Goal: Transaction & Acquisition: Purchase product/service

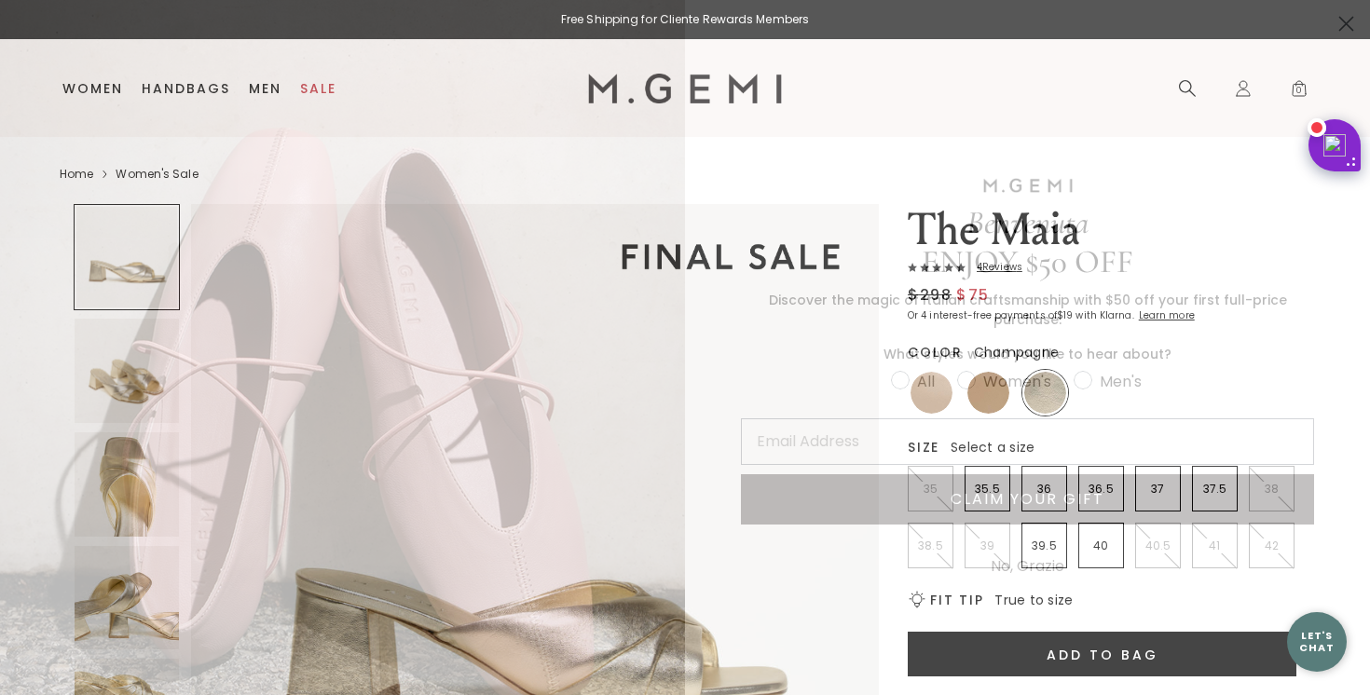
click at [1340, 23] on icon "Close dialog" at bounding box center [1346, 24] width 13 height 13
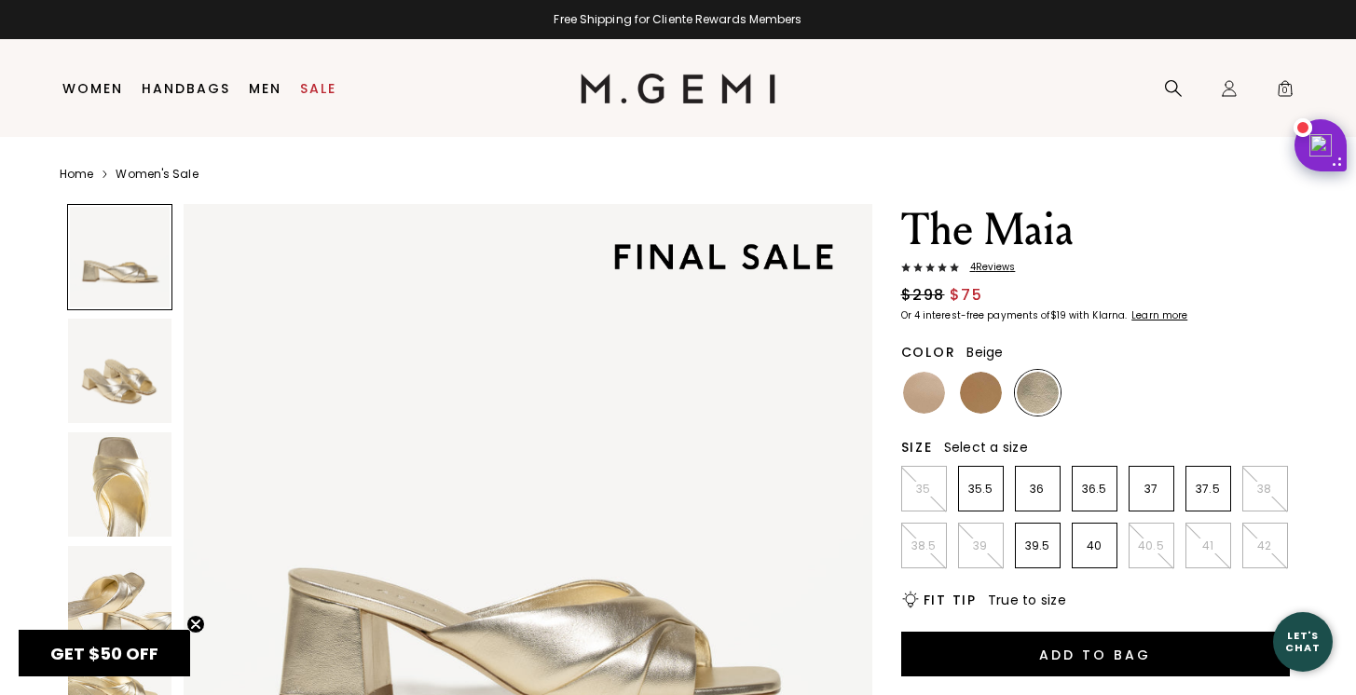
click at [925, 403] on img at bounding box center [924, 393] width 42 height 42
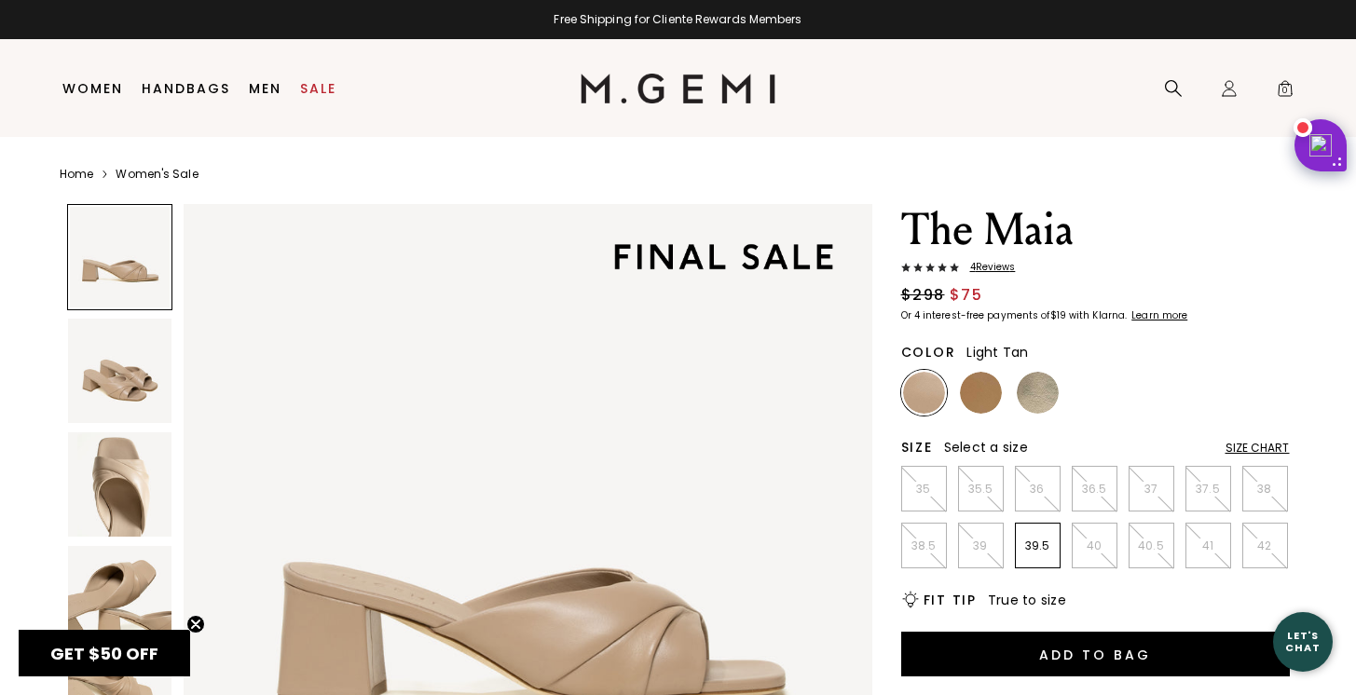
click at [989, 396] on img at bounding box center [981, 393] width 42 height 42
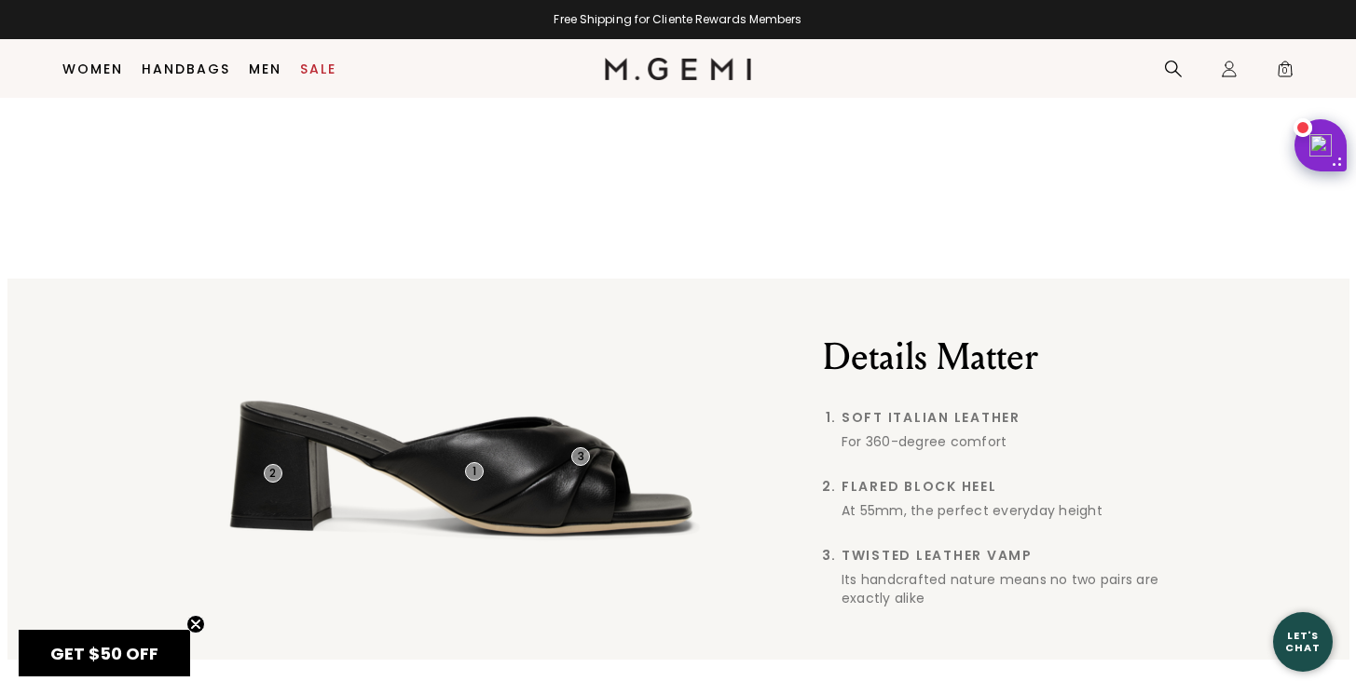
scroll to position [605, 0]
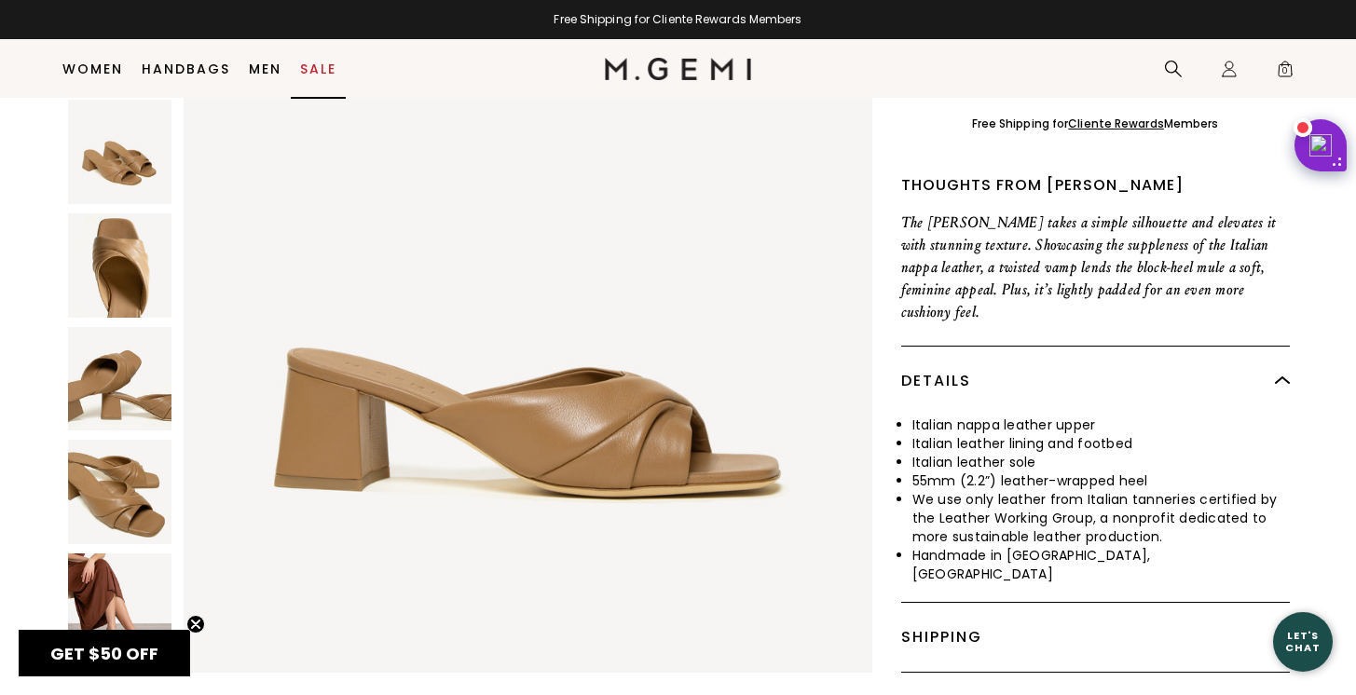
click at [336, 66] on li "Sale" at bounding box center [318, 69] width 55 height 59
click at [322, 70] on link "Sale" at bounding box center [318, 69] width 36 height 15
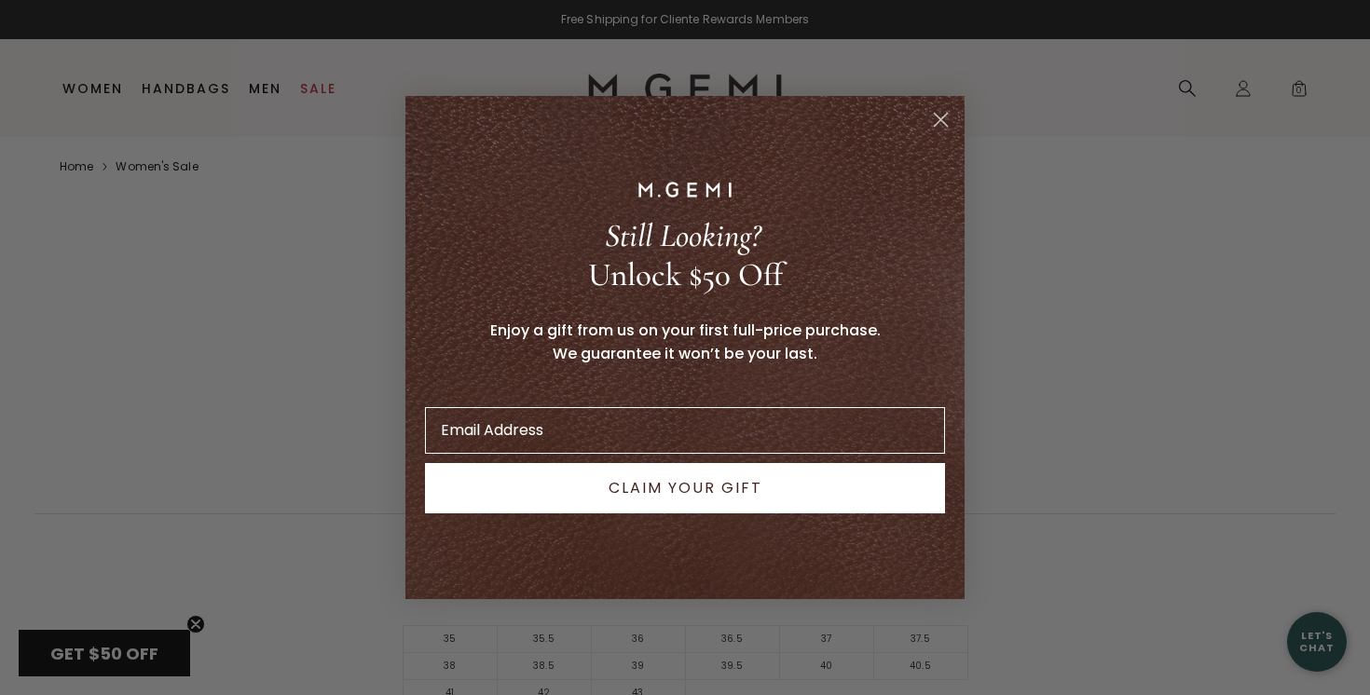
click at [949, 120] on circle "Close dialog" at bounding box center [940, 119] width 31 height 31
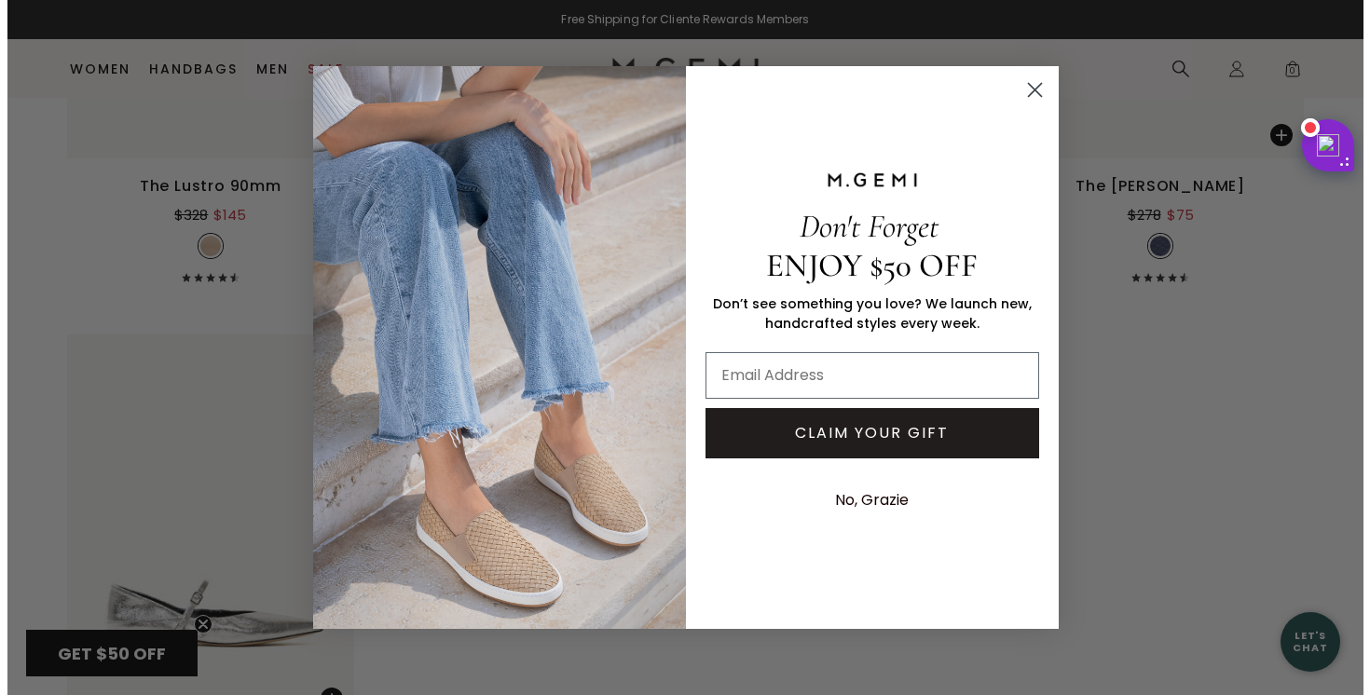
scroll to position [12365, 0]
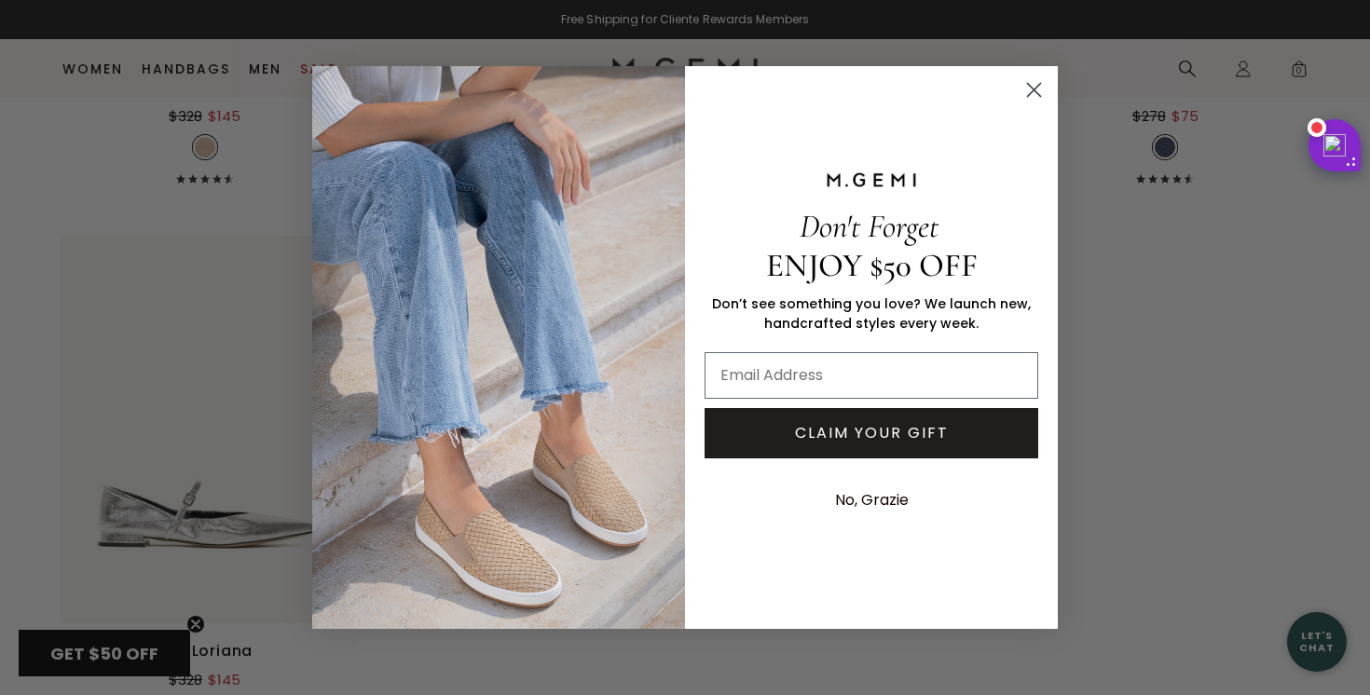
click at [1037, 101] on circle "Close dialog" at bounding box center [1034, 90] width 31 height 31
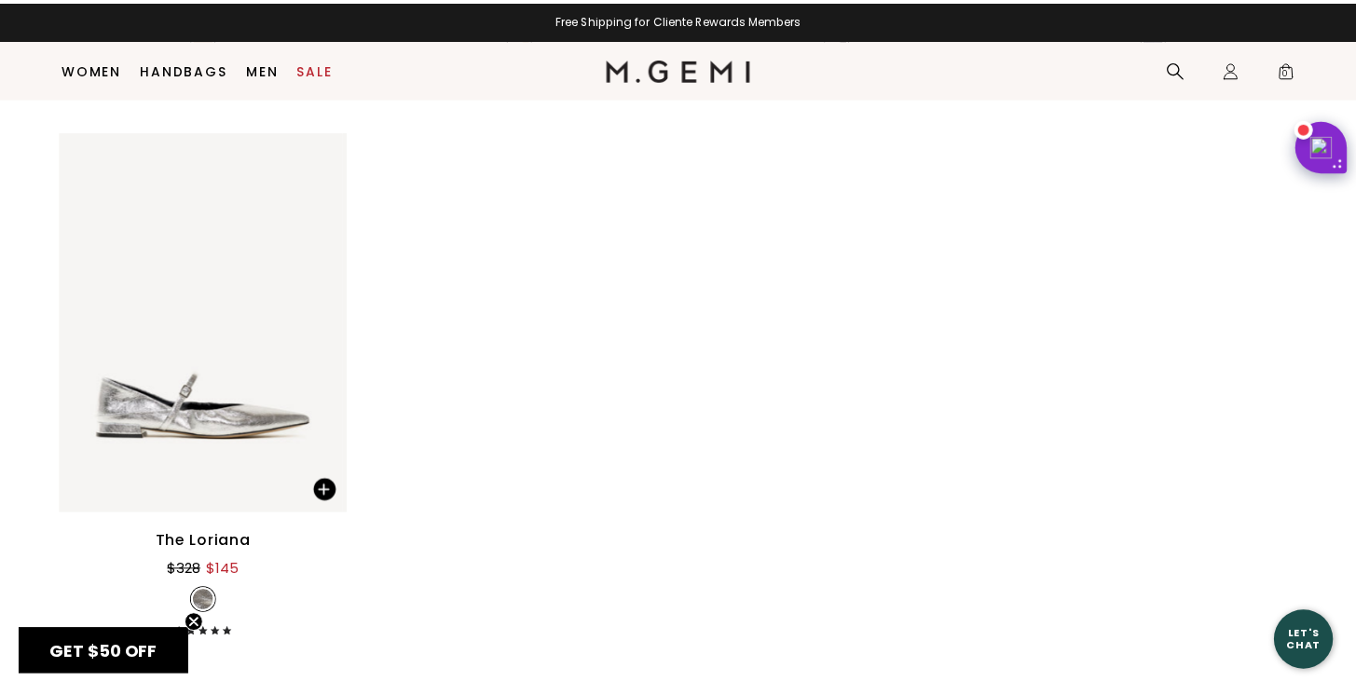
scroll to position [12266, 0]
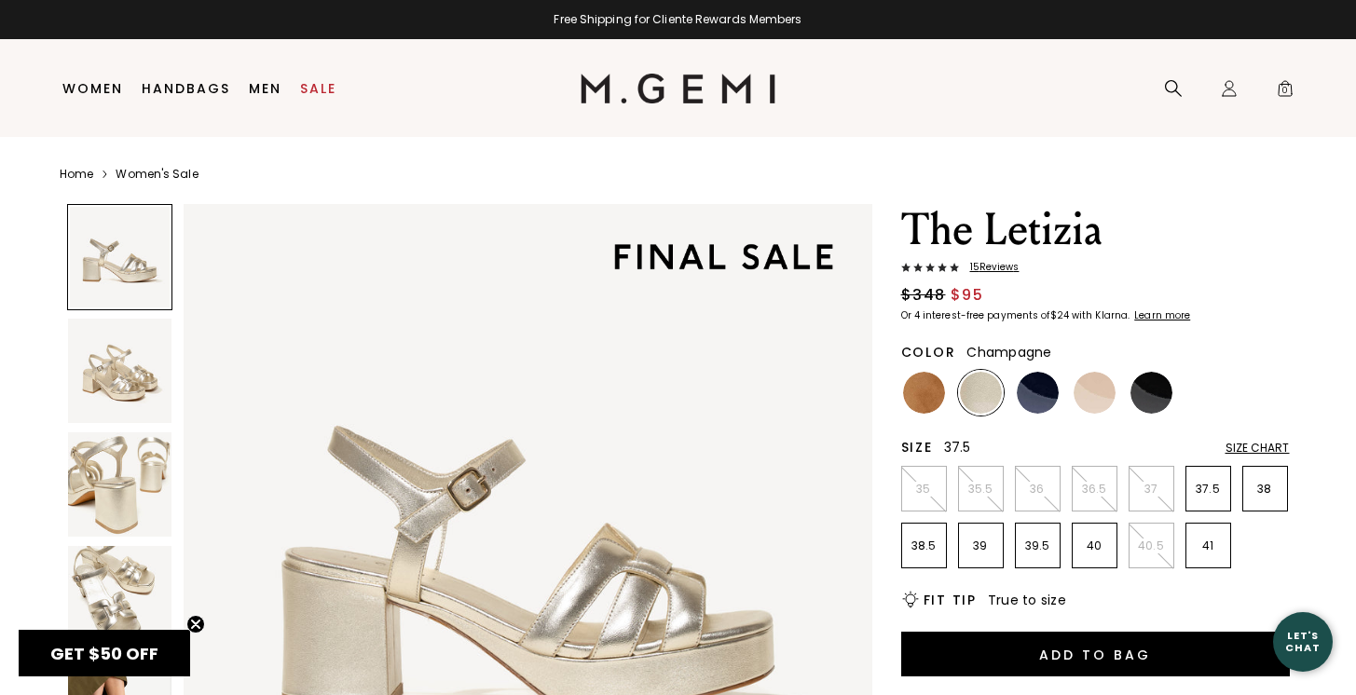
click at [1217, 496] on p "37.5" at bounding box center [1208, 489] width 44 height 15
click at [918, 397] on img at bounding box center [924, 393] width 42 height 42
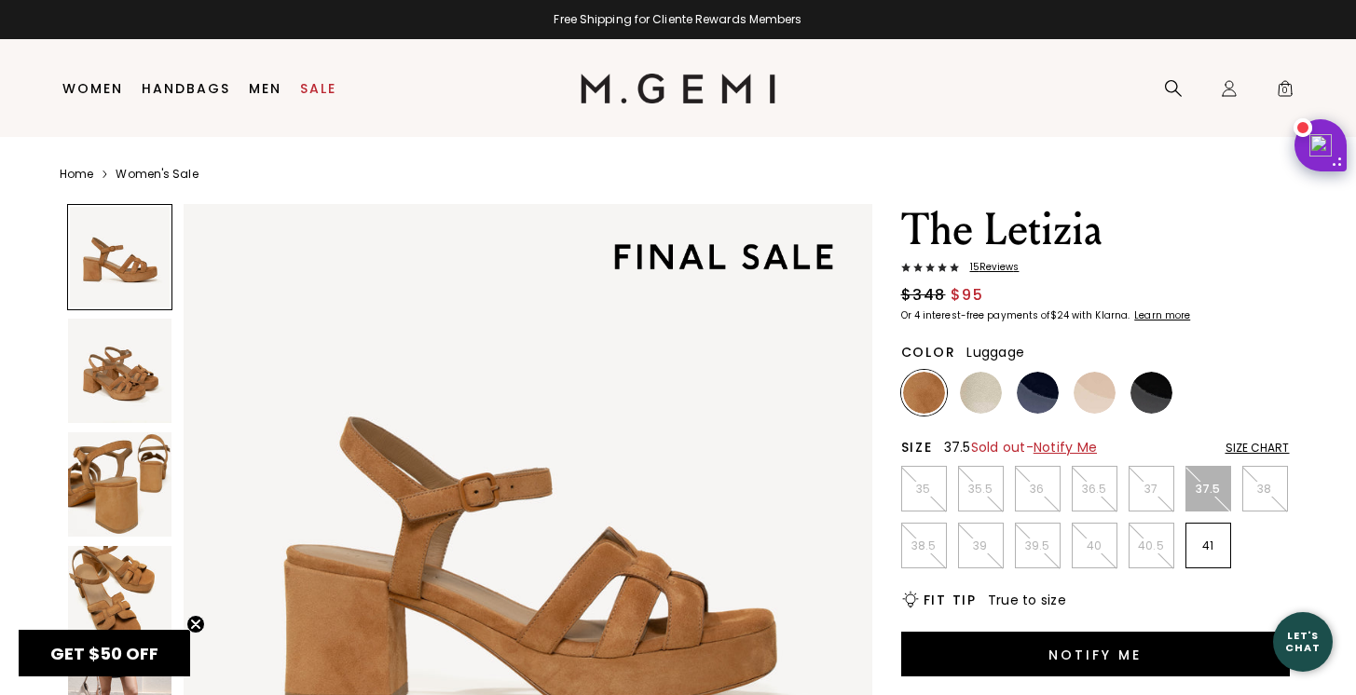
click at [143, 376] on img at bounding box center [120, 371] width 104 height 104
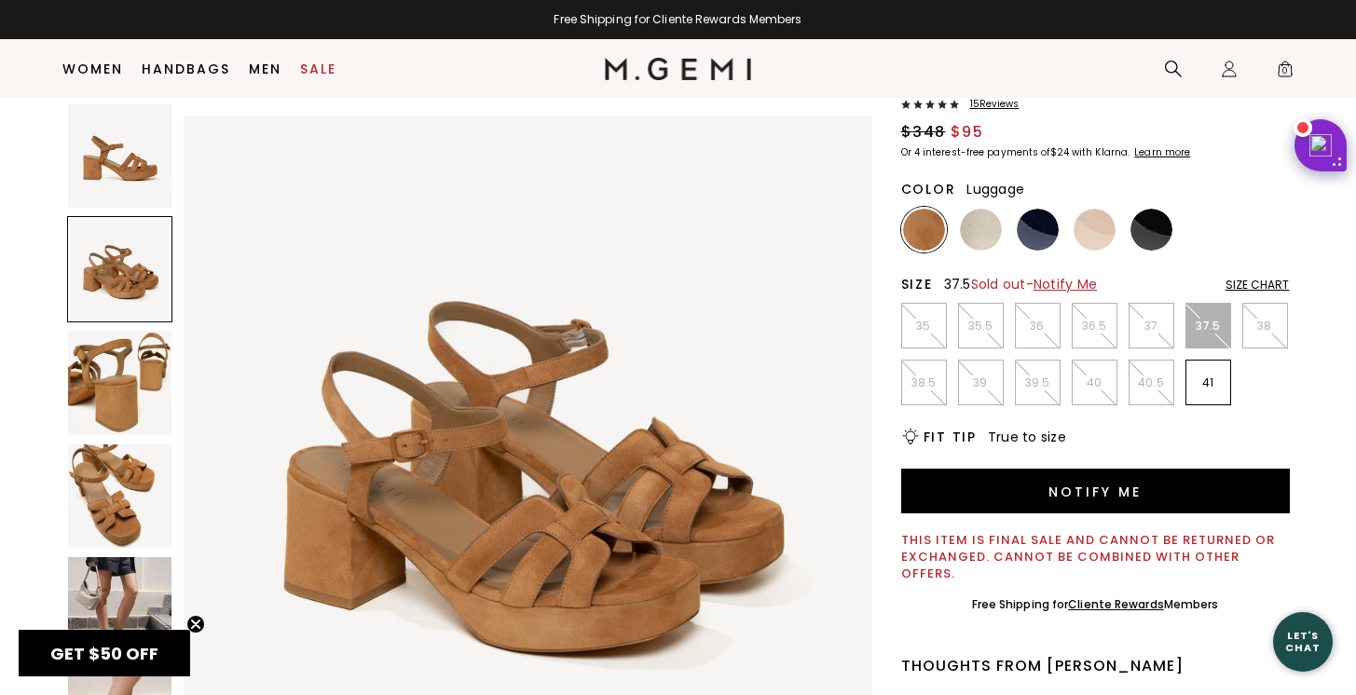
scroll to position [134, 0]
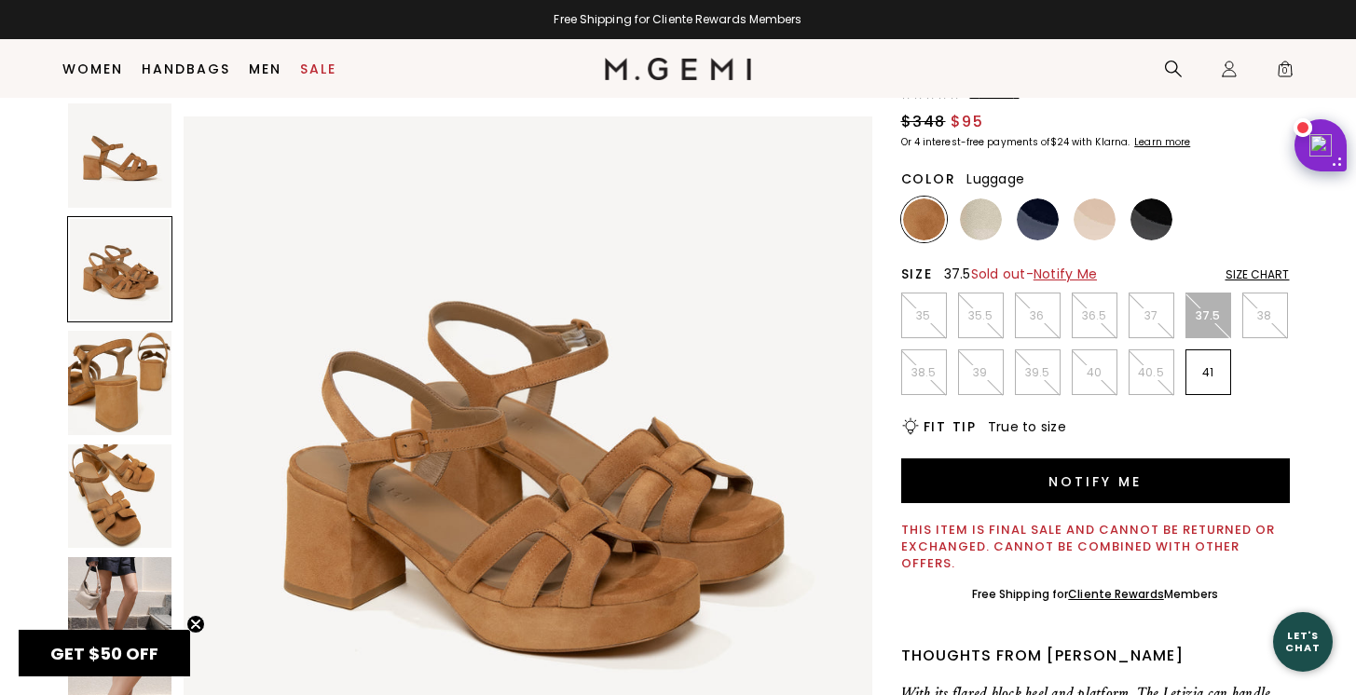
click at [100, 587] on img at bounding box center [120, 609] width 104 height 104
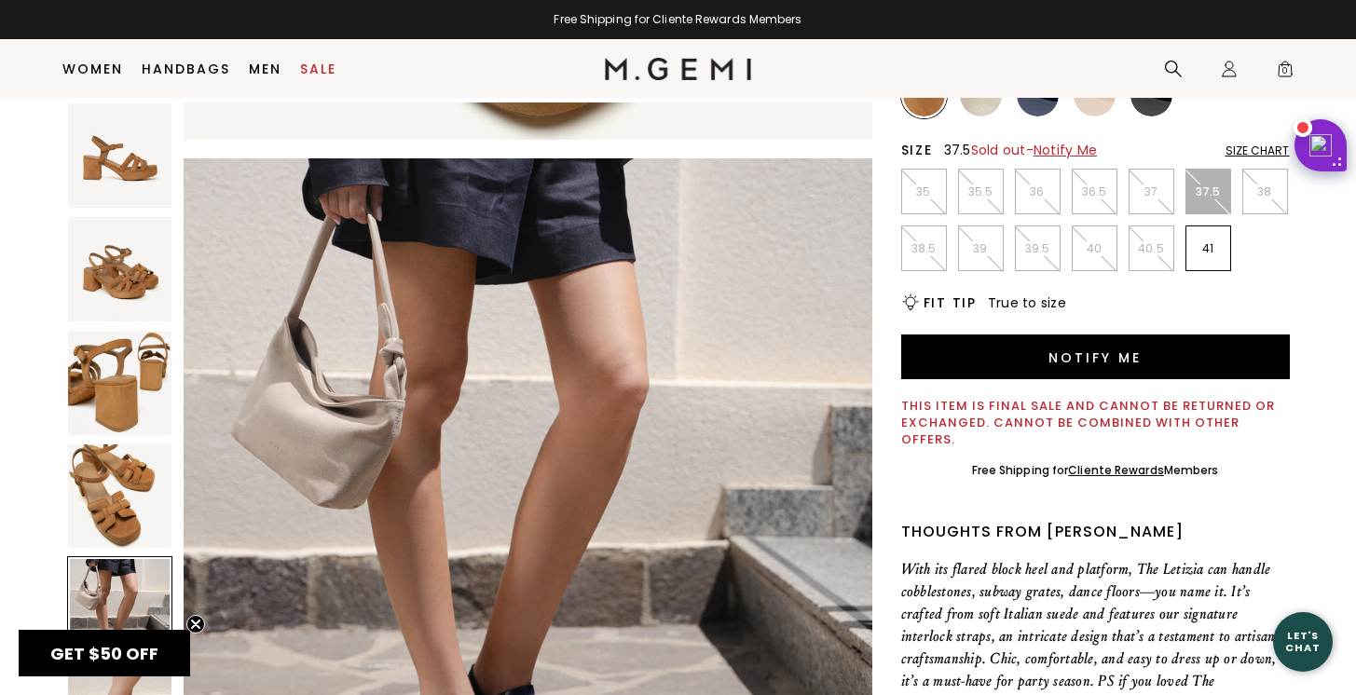
scroll to position [65, 0]
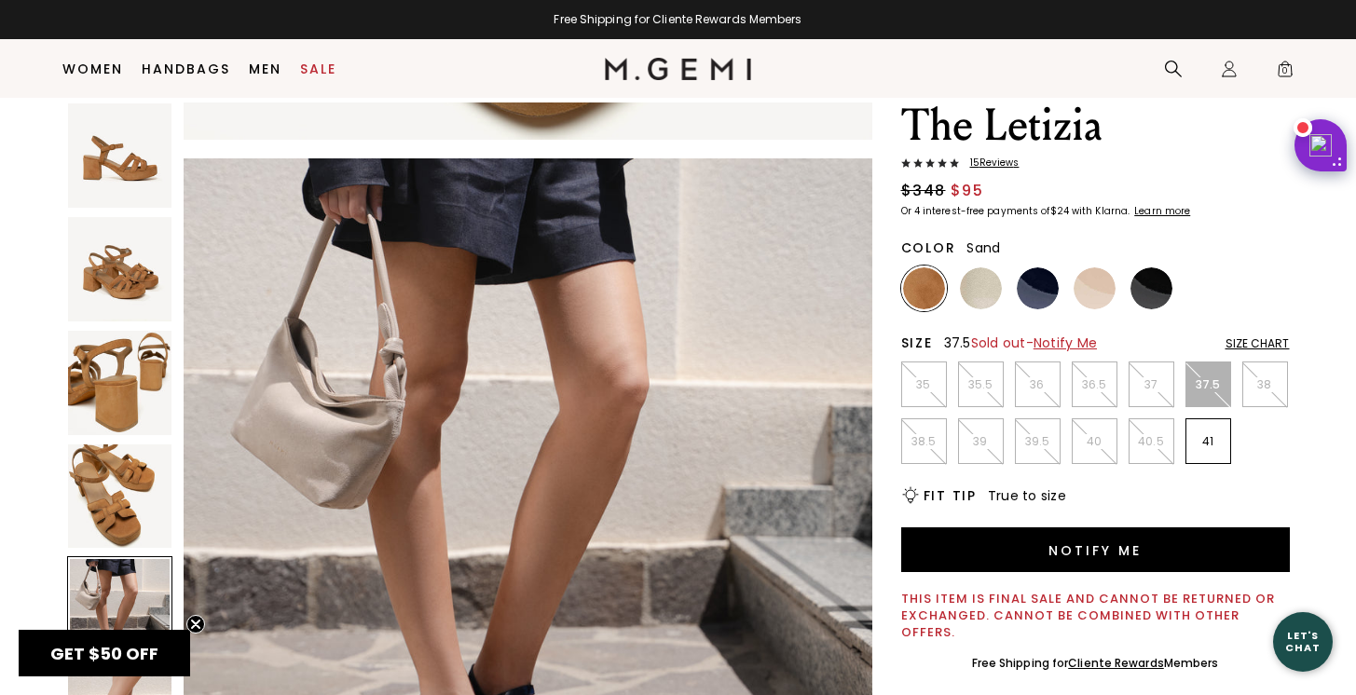
click at [1086, 295] on img at bounding box center [1095, 288] width 42 height 42
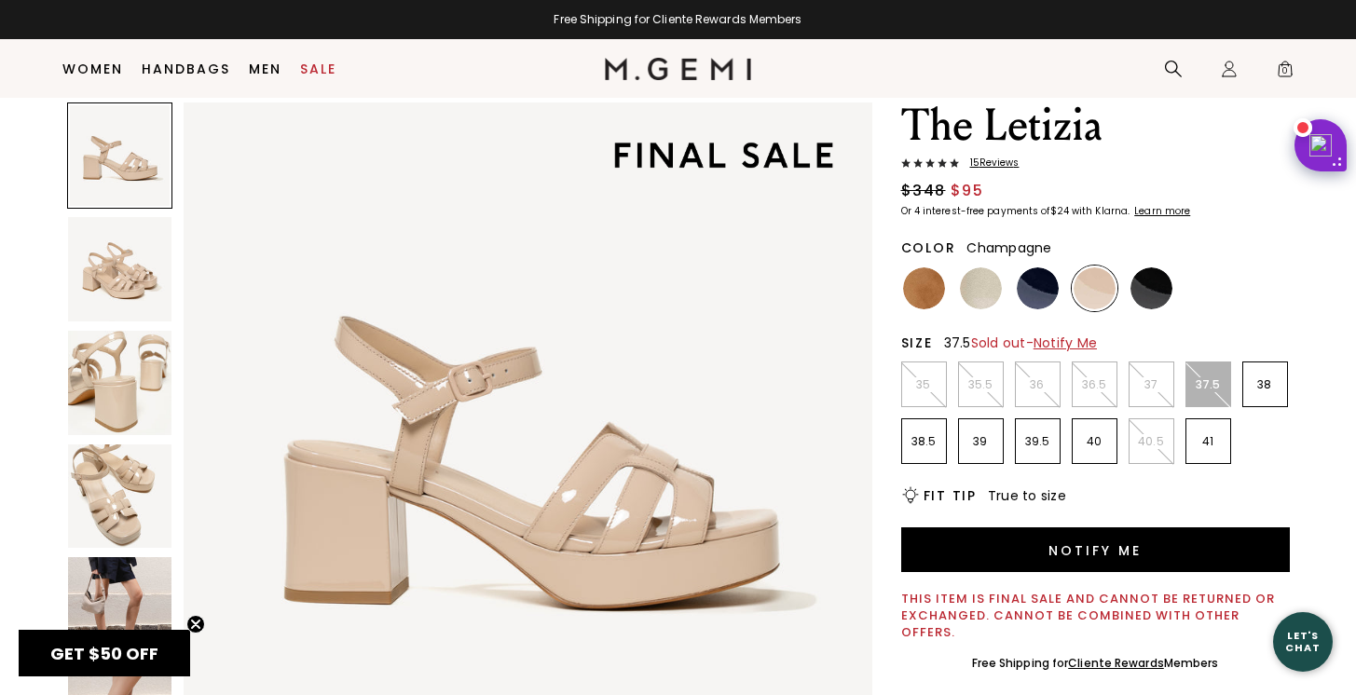
click at [988, 304] on img at bounding box center [981, 288] width 42 height 42
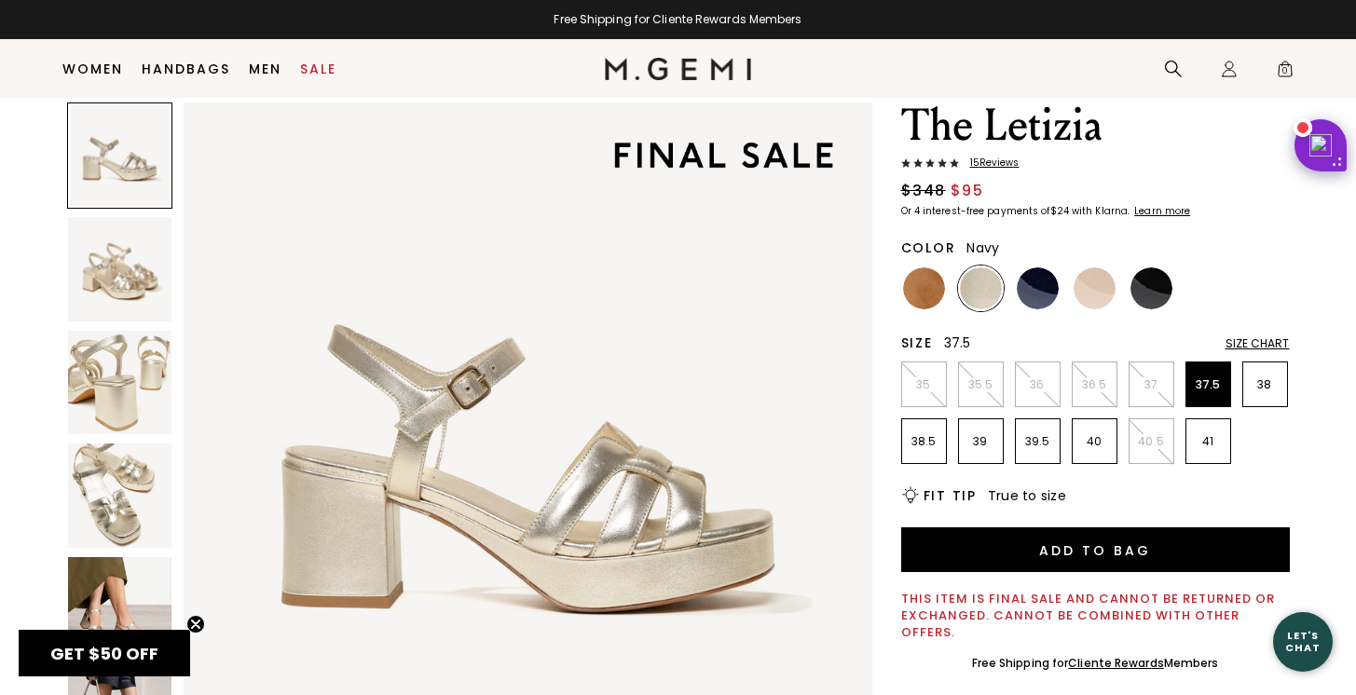
click at [1044, 290] on img at bounding box center [1038, 288] width 42 height 42
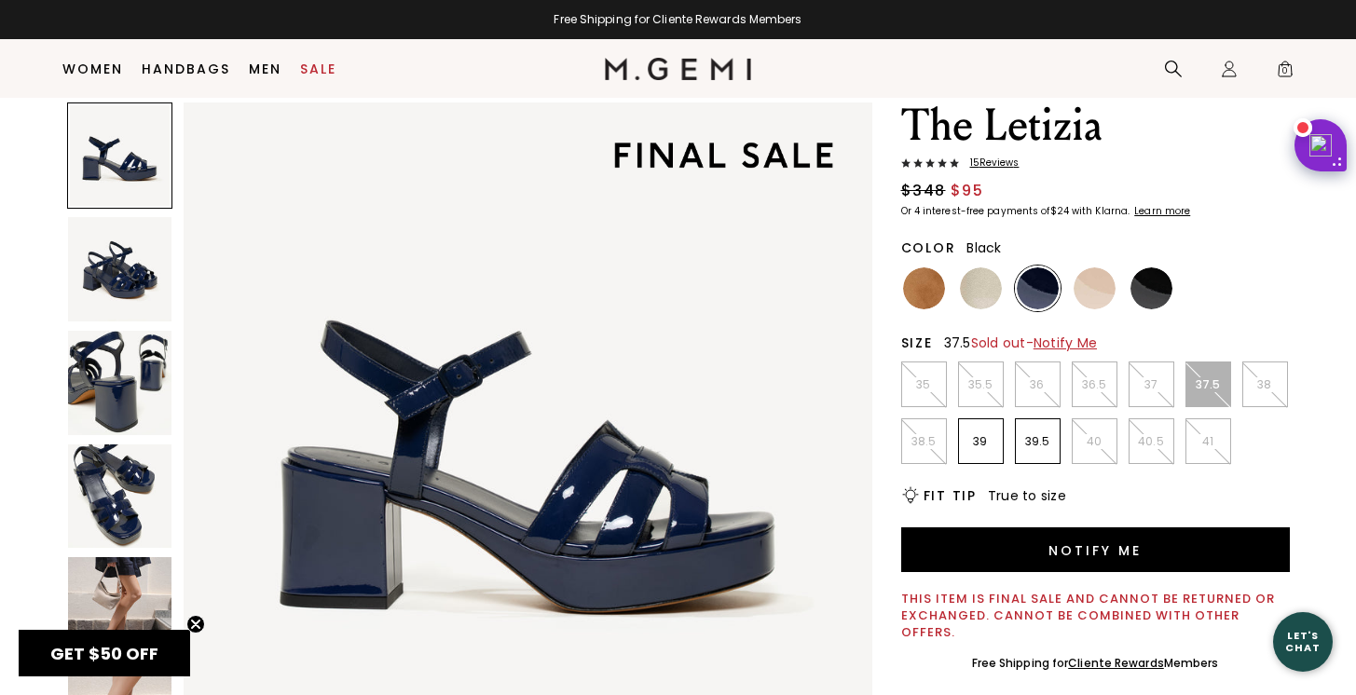
click at [1147, 291] on img at bounding box center [1151, 288] width 42 height 42
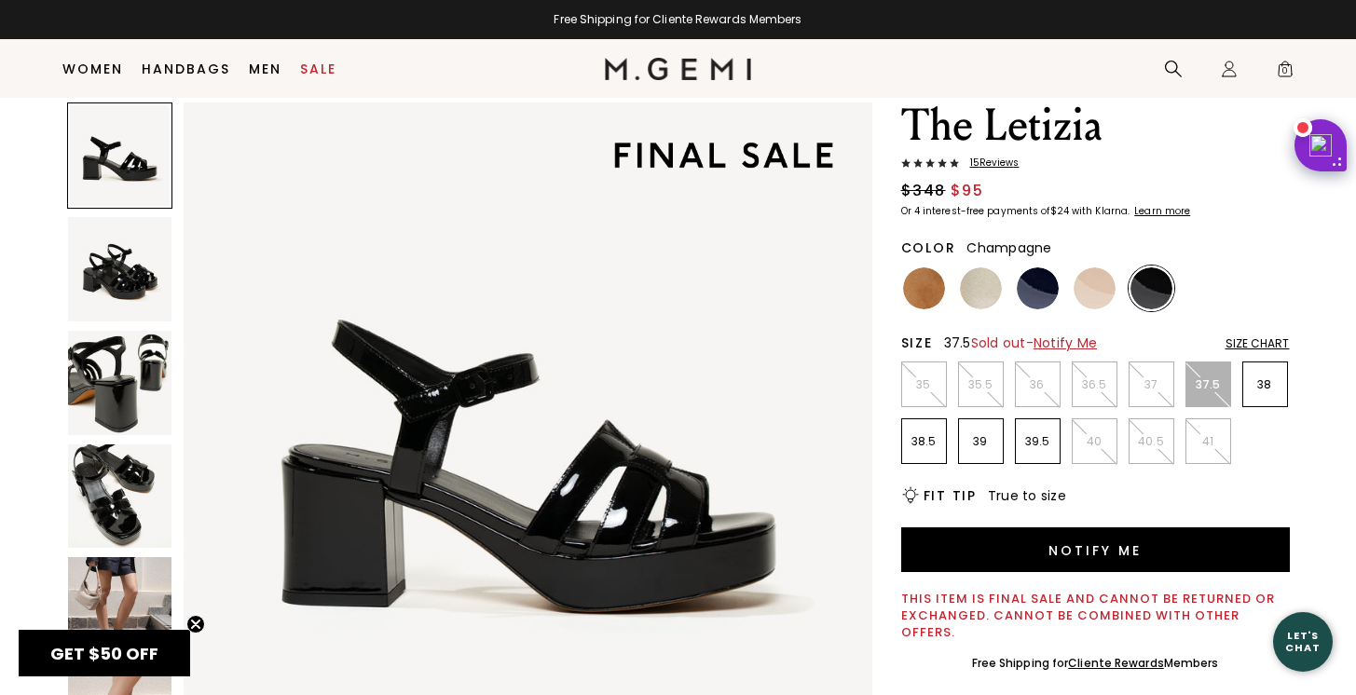
click at [992, 294] on img at bounding box center [981, 288] width 42 height 42
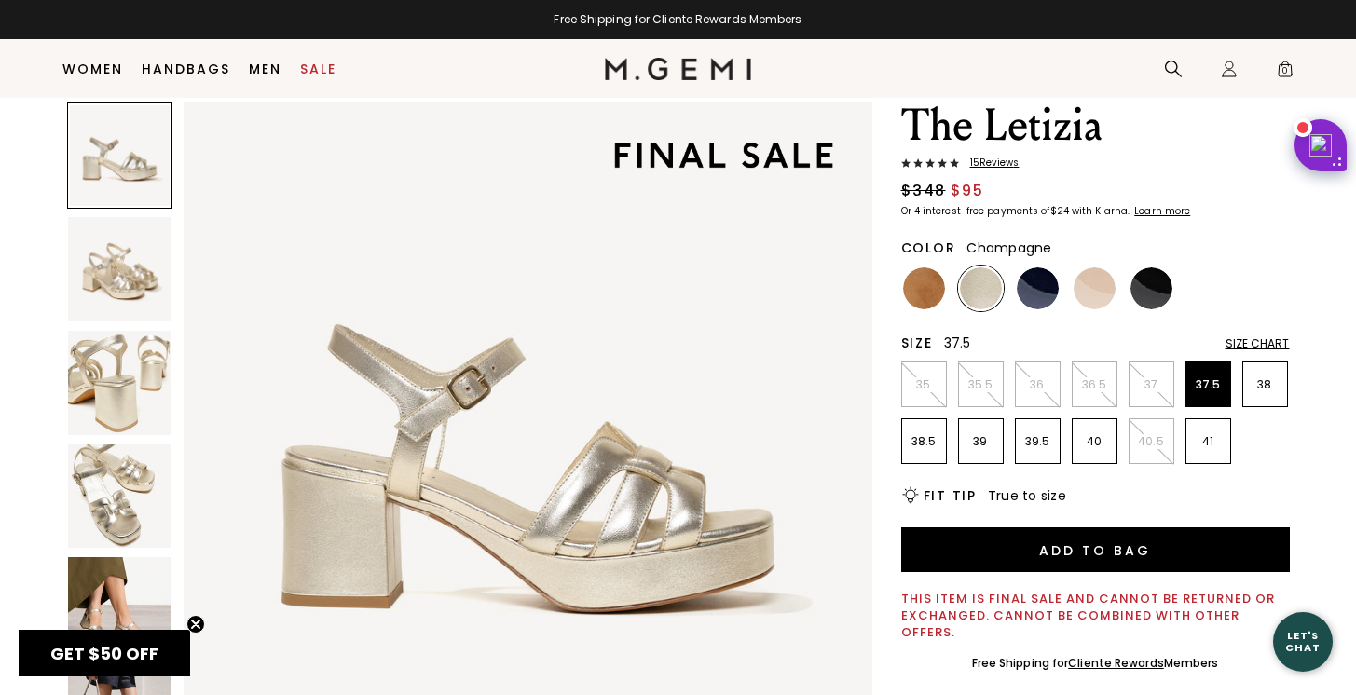
click at [116, 584] on img at bounding box center [120, 609] width 104 height 104
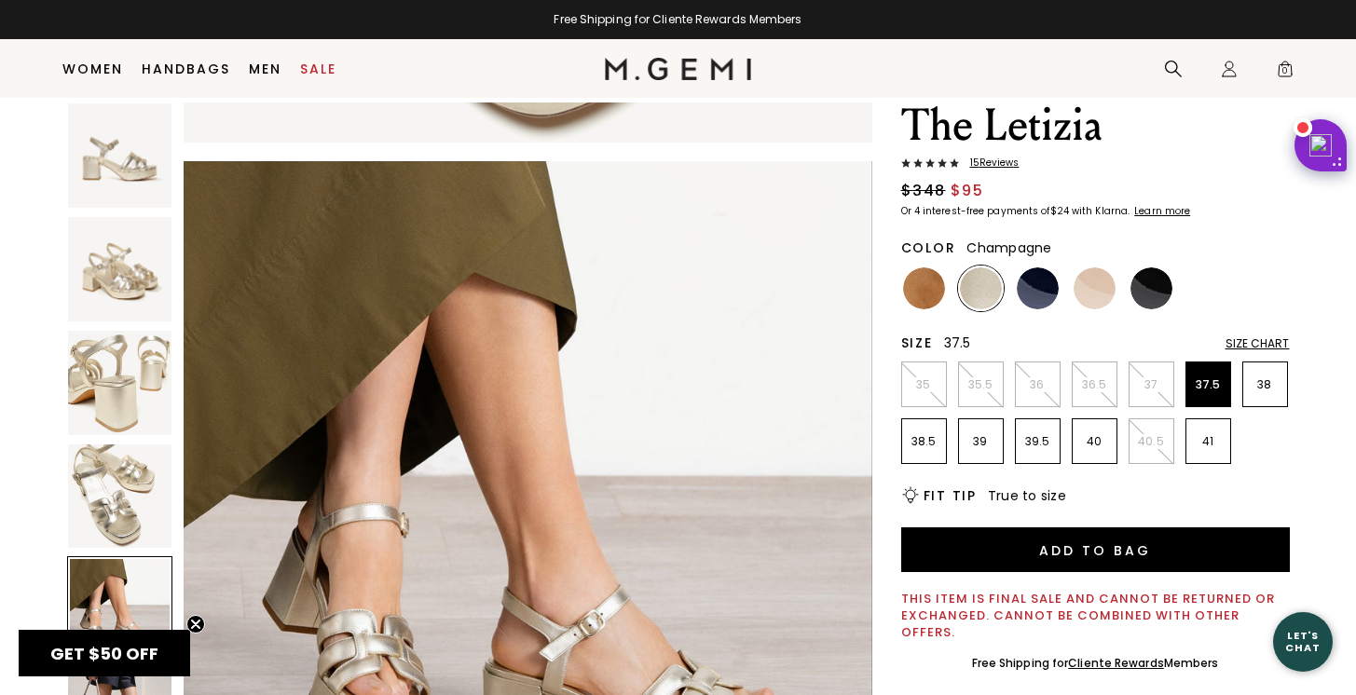
scroll to position [2770, 0]
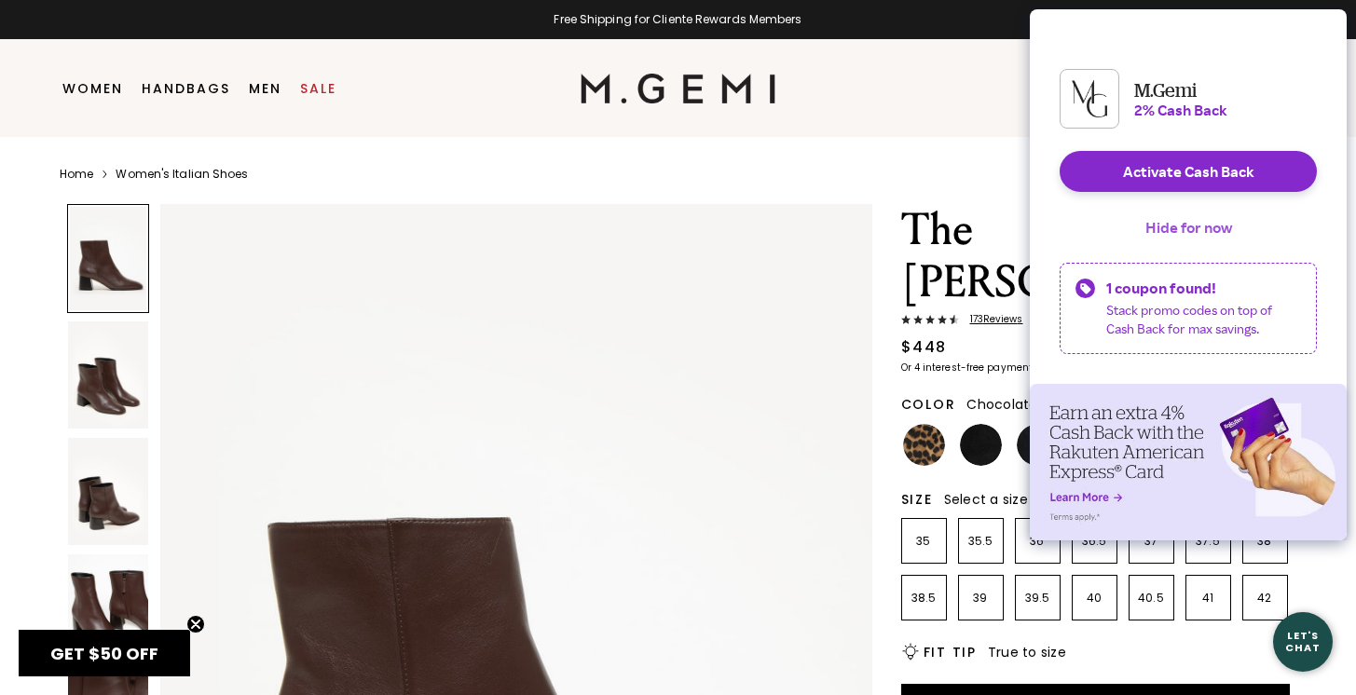
click at [1187, 248] on button "Hide for now" at bounding box center [1188, 227] width 116 height 41
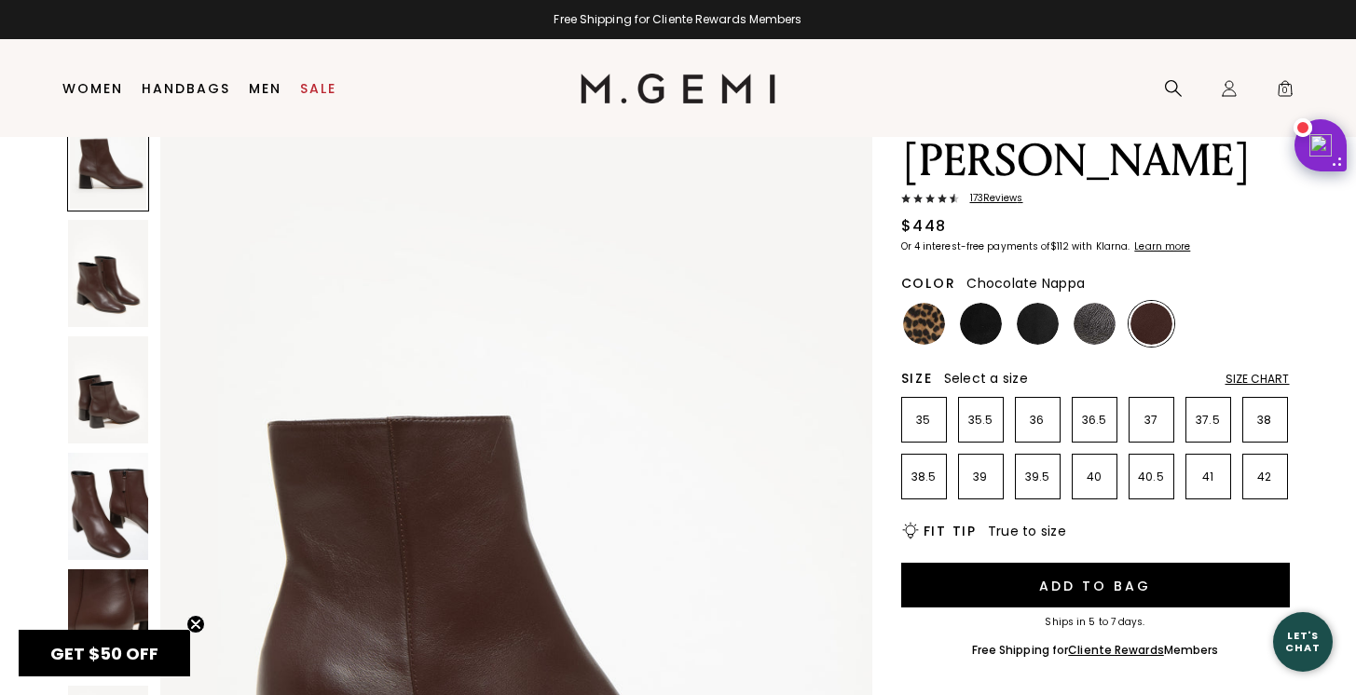
scroll to position [109, 0]
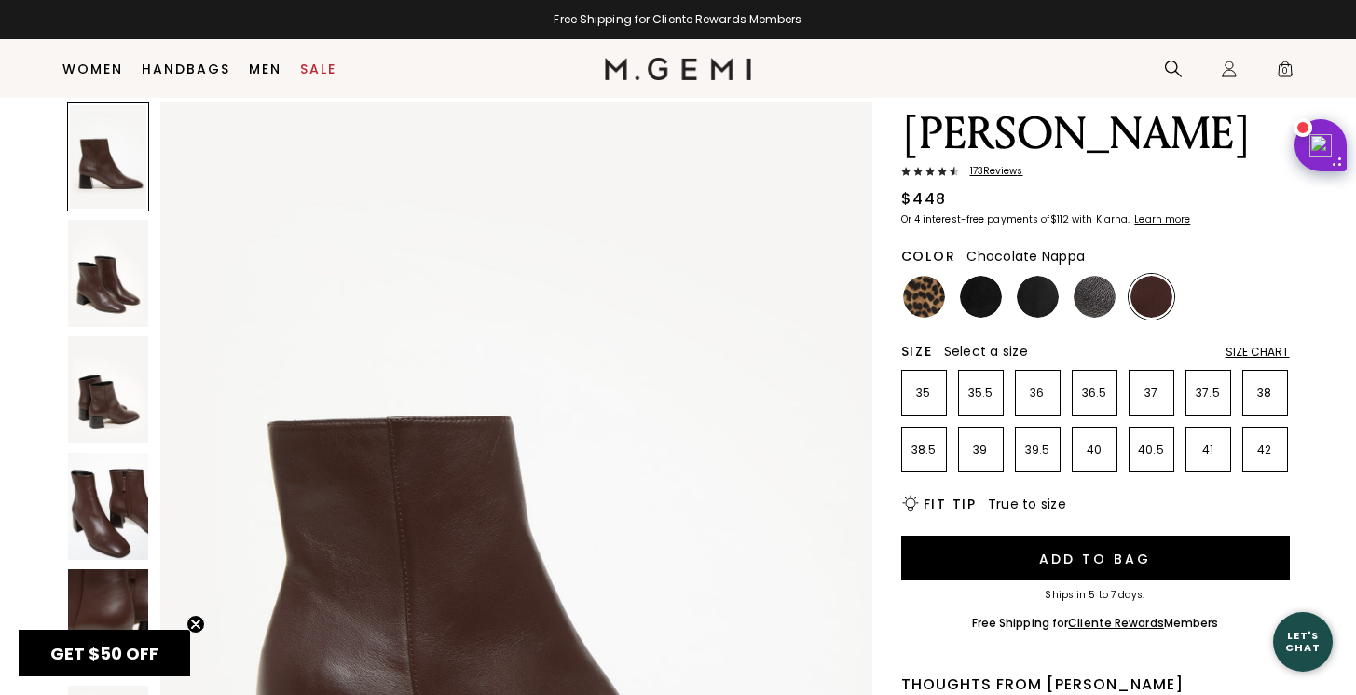
click at [100, 297] on img at bounding box center [108, 273] width 80 height 107
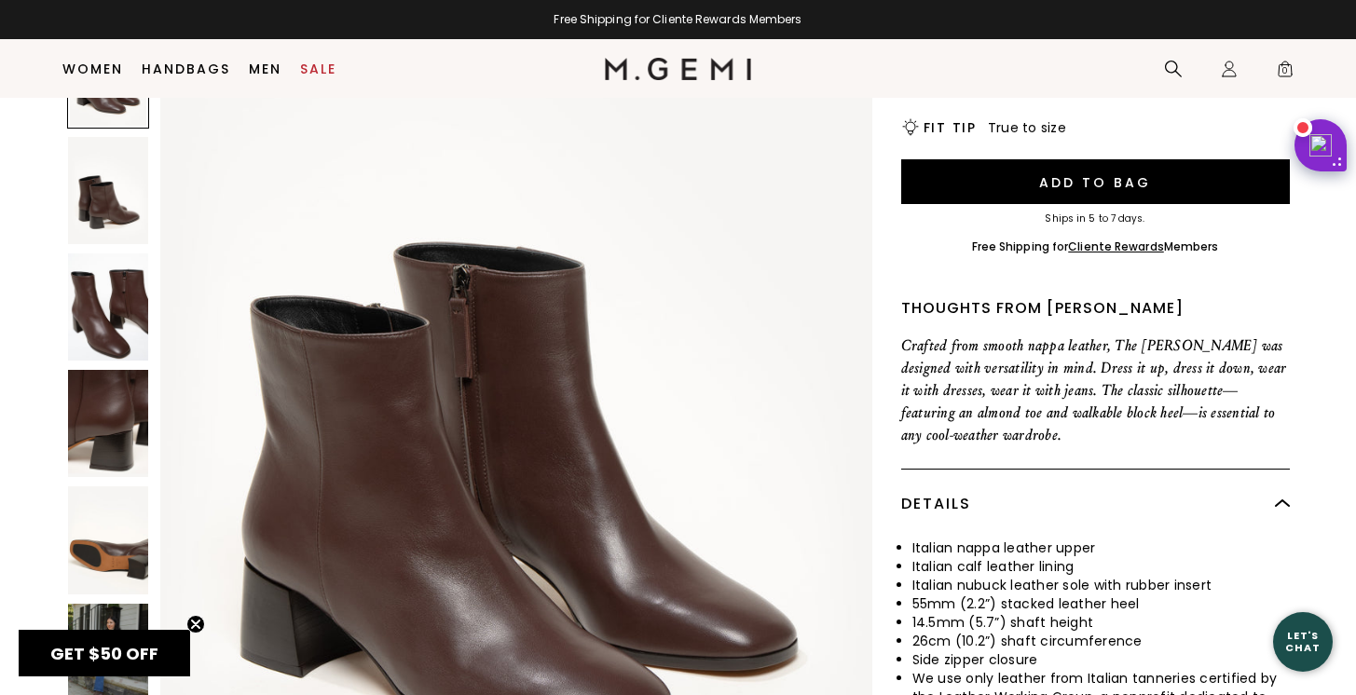
scroll to position [88, 0]
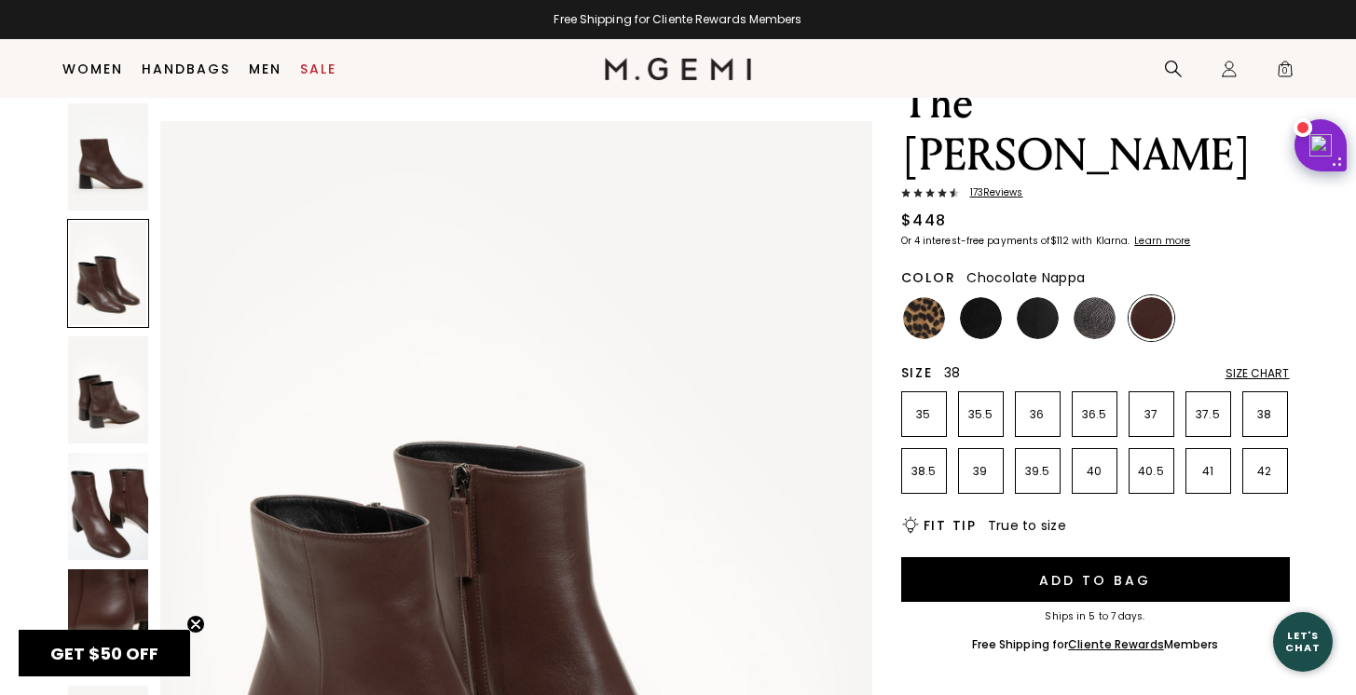
click at [1259, 407] on p "38" at bounding box center [1265, 414] width 44 height 15
